Goal: Transaction & Acquisition: Purchase product/service

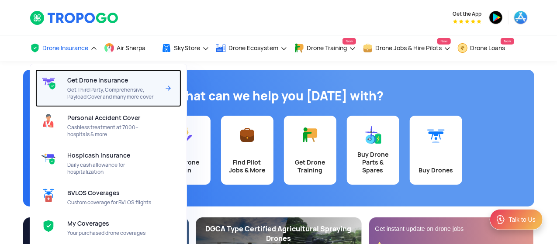
click at [100, 81] on span "Get Drone Insurance" at bounding box center [97, 80] width 61 height 7
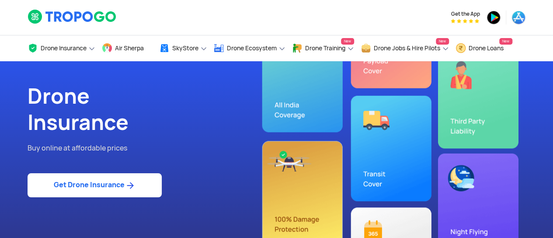
click at [106, 180] on link "Get Drone Insurance" at bounding box center [95, 185] width 134 height 24
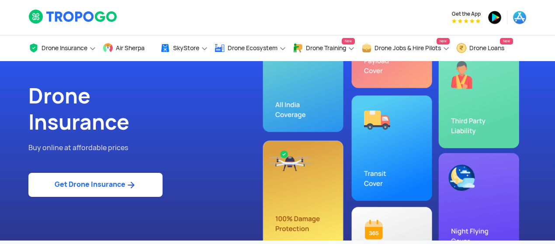
click at [108, 184] on link "Get Drone Insurance" at bounding box center [95, 185] width 134 height 24
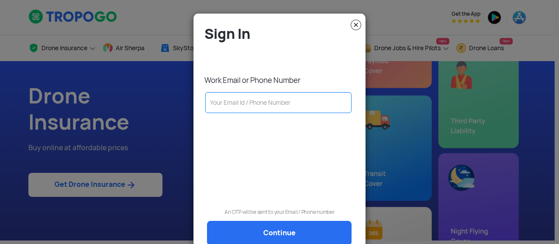
click at [234, 104] on input "text" at bounding box center [278, 102] width 146 height 21
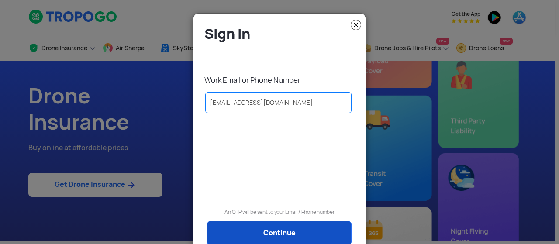
type input "[EMAIL_ADDRESS][DOMAIN_NAME]"
click at [273, 228] on link "Continue" at bounding box center [279, 233] width 145 height 24
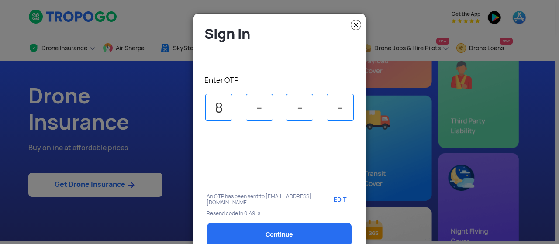
type input "8"
type input "0"
type input "7"
type input "5"
select select "1000000"
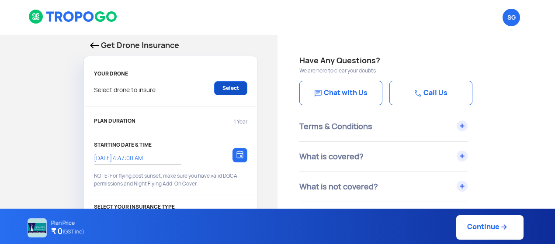
click at [230, 86] on link "Select" at bounding box center [230, 88] width 33 height 14
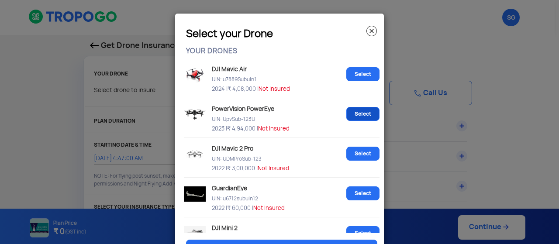
click at [358, 115] on link "Select" at bounding box center [363, 114] width 33 height 14
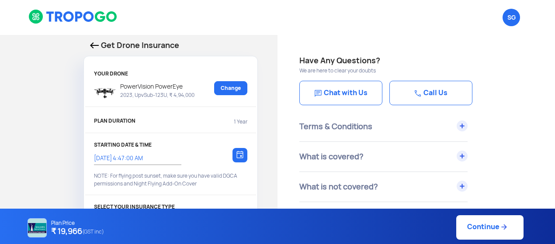
click at [487, 225] on link "Continue" at bounding box center [489, 227] width 67 height 24
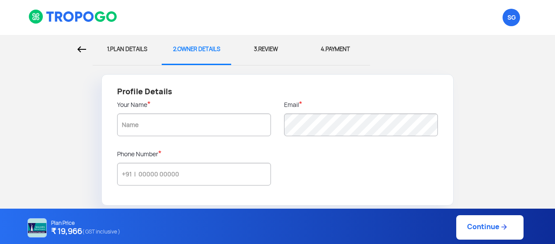
type input "[PERSON_NAME]"
type input "9945477336"
radio input "false"
radio input "true"
type input "[PERSON_NAME]"
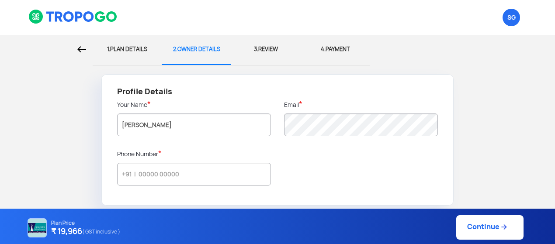
type input "[GEOGRAPHIC_DATA]"
type input "560076"
type input "[GEOGRAPHIC_DATA] South"
type input "[GEOGRAPHIC_DATA]"
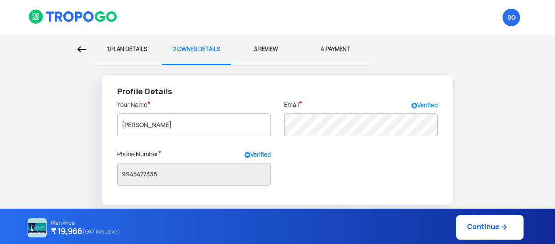
click at [487, 227] on link "Continue" at bounding box center [489, 227] width 67 height 24
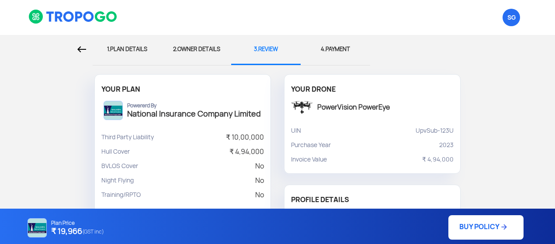
click at [485, 229] on link "BUY POLICY" at bounding box center [485, 227] width 75 height 24
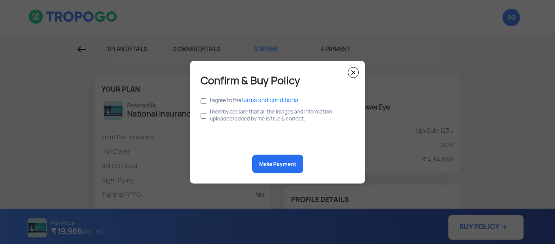
click at [206, 101] on div "I agree to the terms and conditions" at bounding box center [278, 99] width 154 height 11
click at [353, 71] on img at bounding box center [353, 72] width 11 height 11
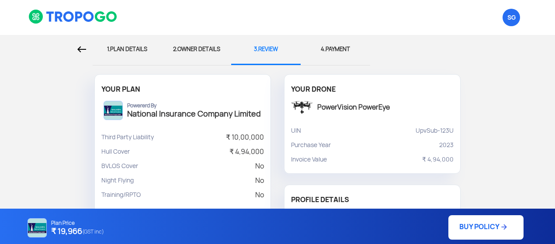
click at [84, 45] on div at bounding box center [47, 49] width 80 height 29
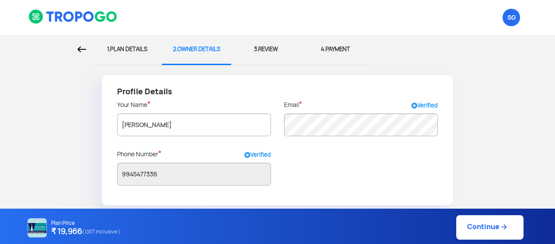
click at [114, 49] on div "1. PLAN DETAILS" at bounding box center [127, 49] width 56 height 29
select select "1000000"
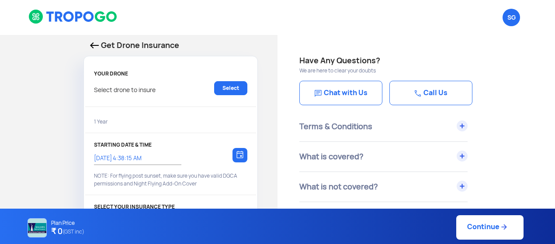
type input "[DATE] 4:47:00 AM"
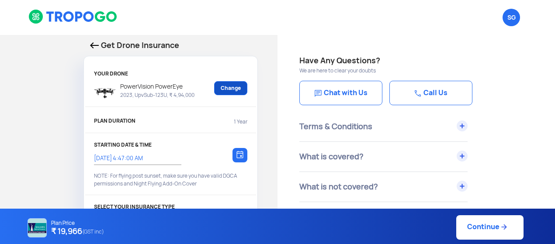
click at [238, 88] on link "Change" at bounding box center [230, 88] width 33 height 14
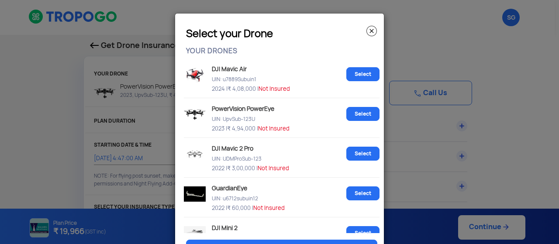
click at [371, 28] on img at bounding box center [372, 31] width 10 height 10
